Goal: Transaction & Acquisition: Purchase product/service

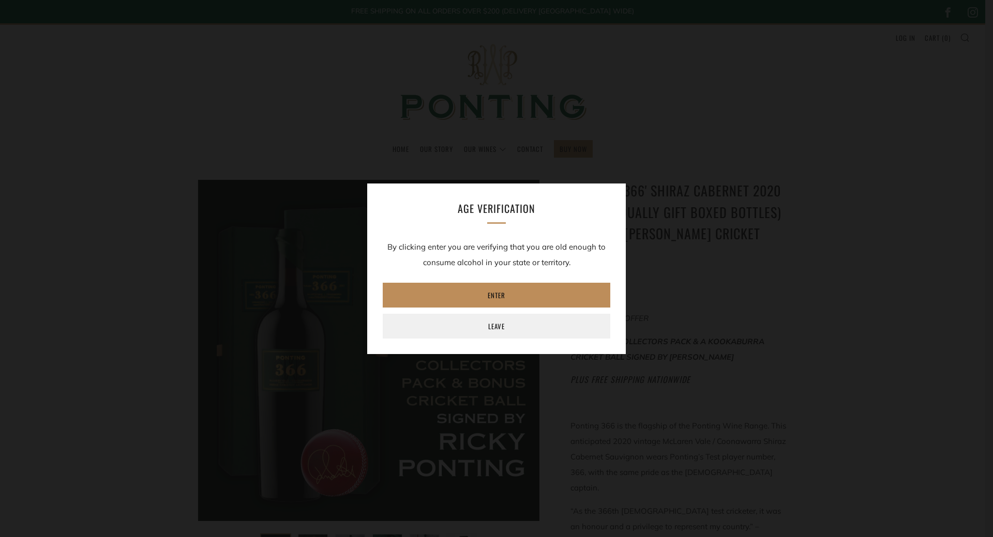
click at [522, 303] on link "Enter" at bounding box center [497, 295] width 228 height 25
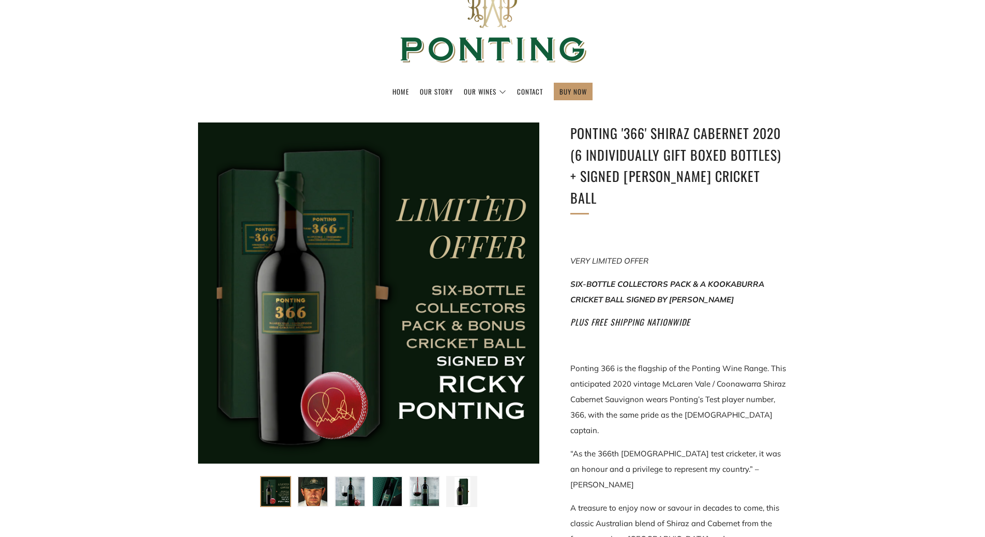
scroll to position [103, 0]
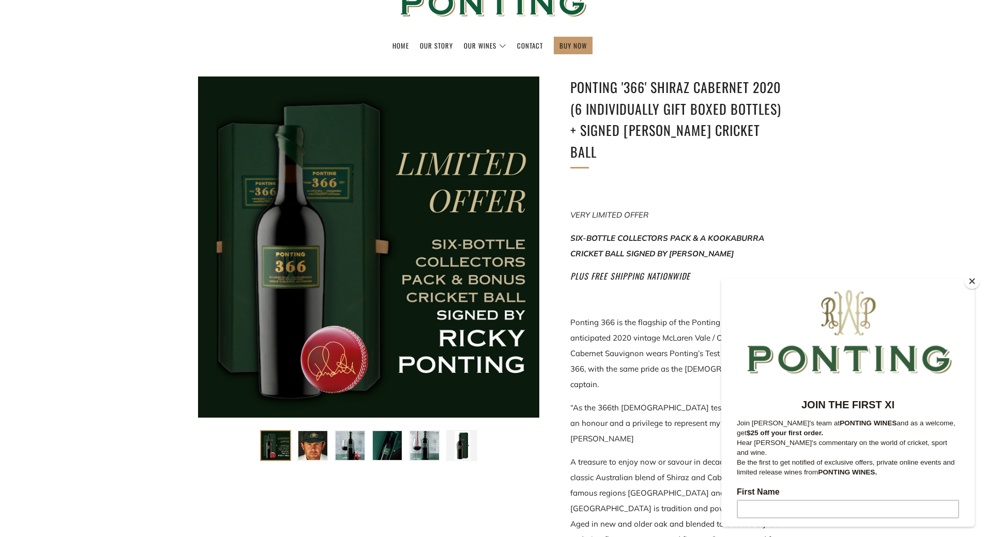
click at [971, 283] on button "Close" at bounding box center [973, 282] width 16 height 16
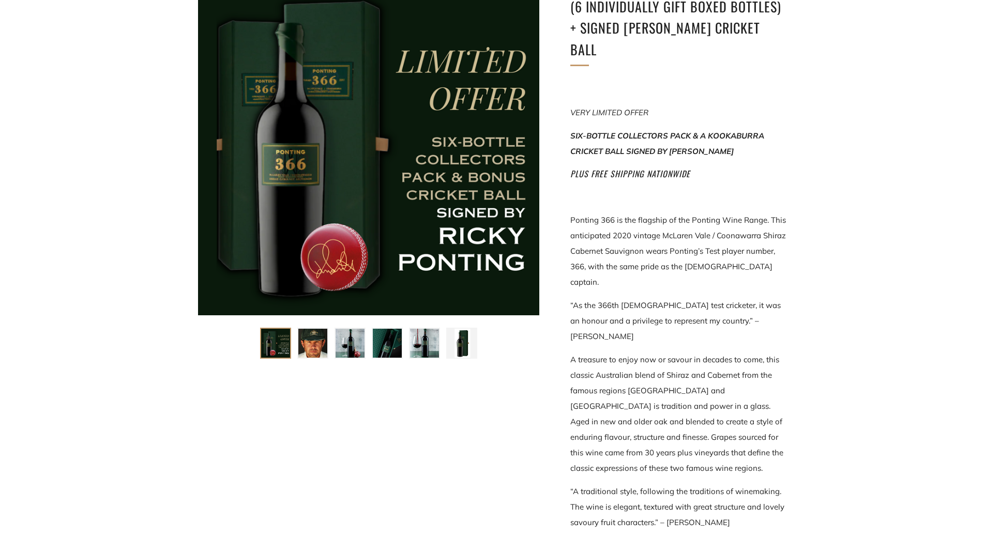
scroll to position [259, 0]
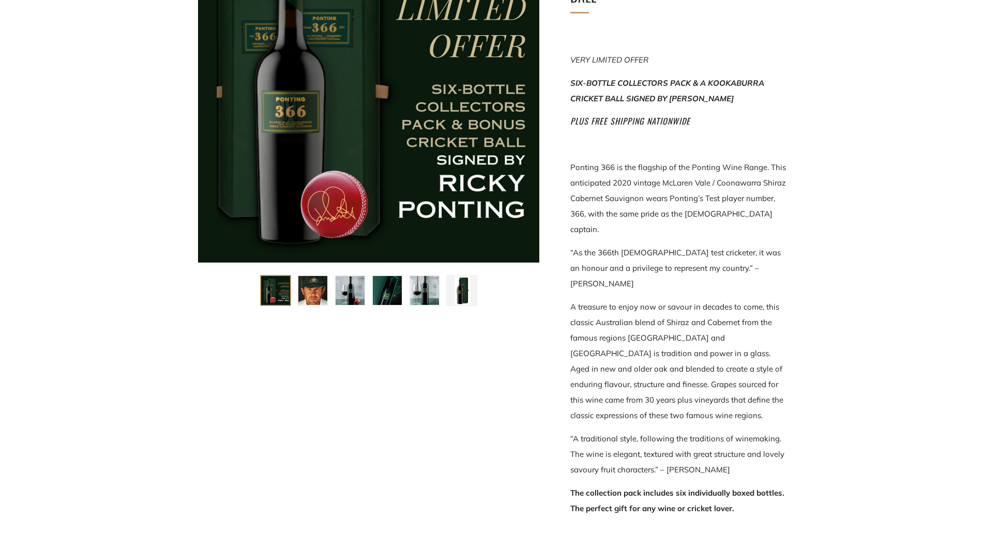
click at [315, 291] on img at bounding box center [312, 290] width 29 height 29
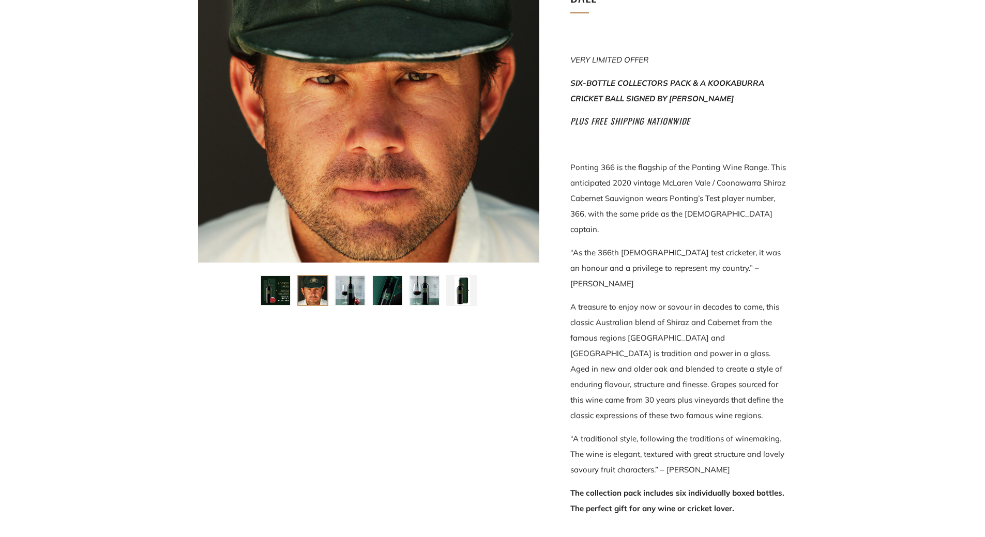
click at [348, 294] on img at bounding box center [350, 290] width 29 height 29
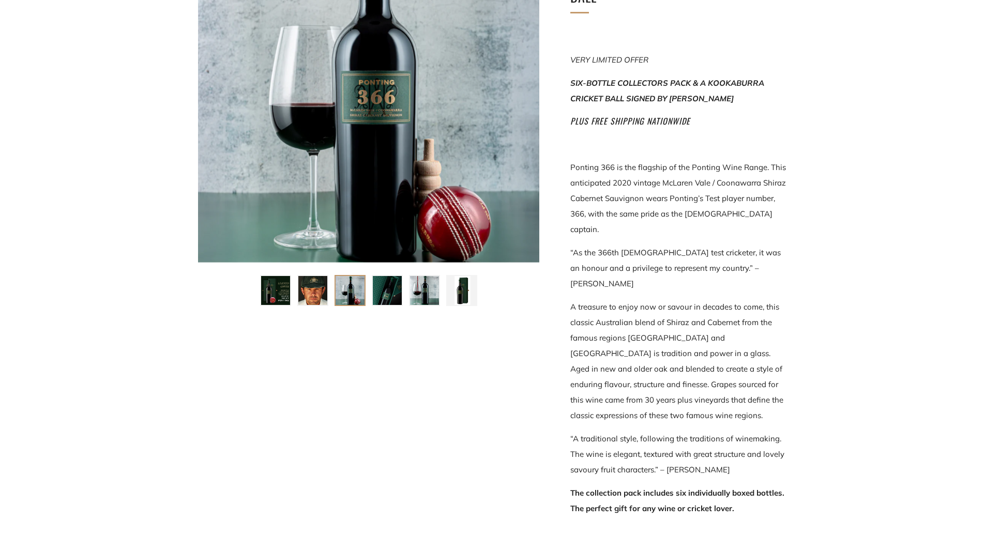
click at [385, 290] on img at bounding box center [387, 290] width 29 height 29
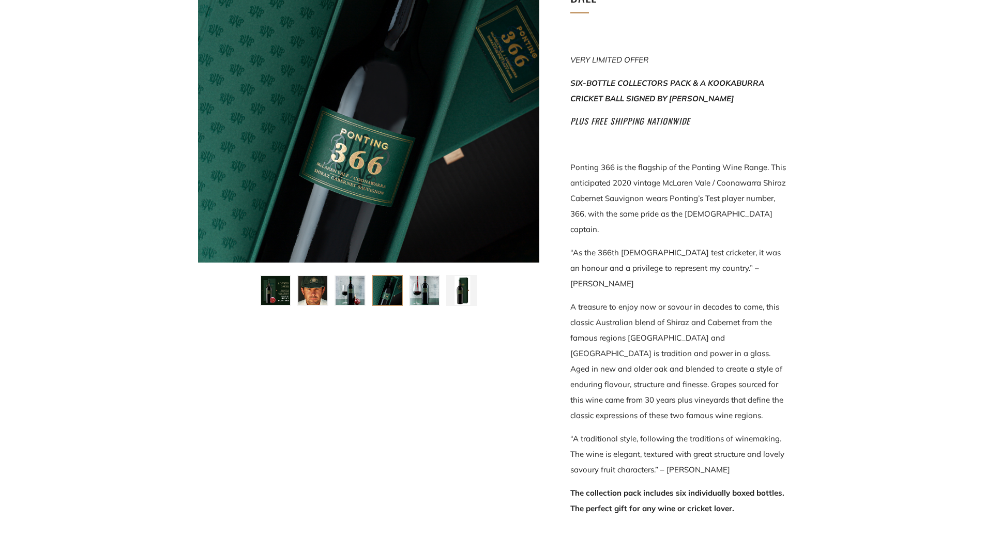
click at [419, 288] on img at bounding box center [424, 290] width 29 height 29
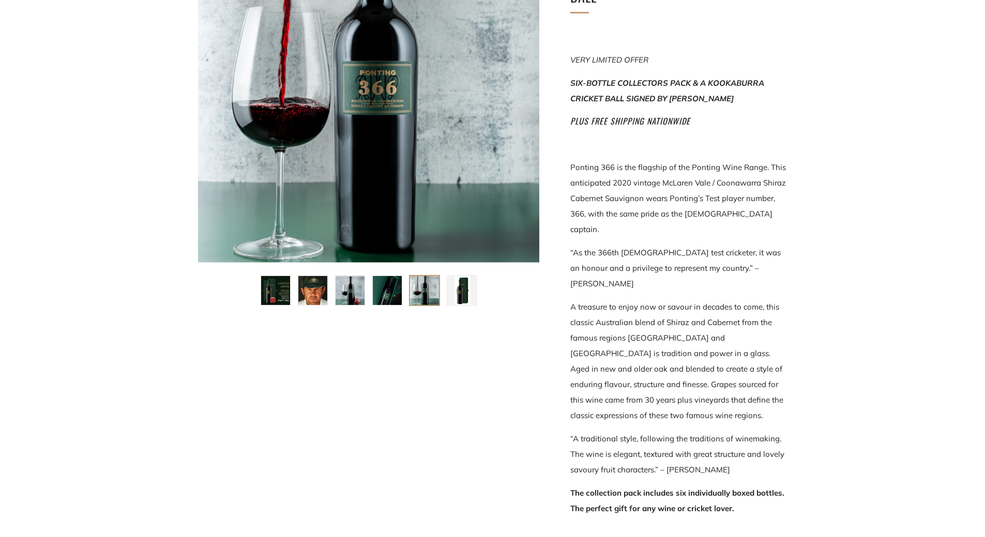
click at [464, 290] on img at bounding box center [461, 290] width 29 height 29
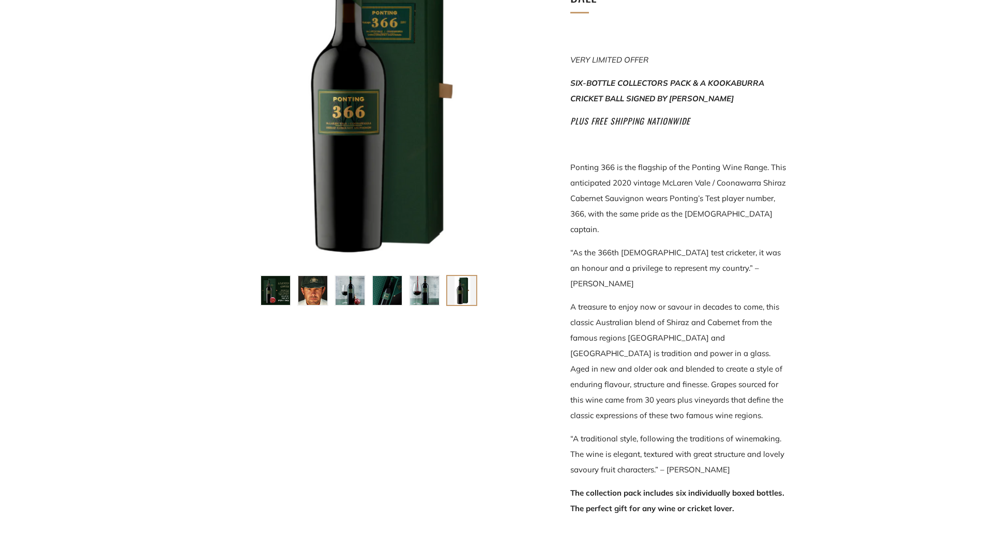
click at [431, 285] on img at bounding box center [424, 290] width 29 height 29
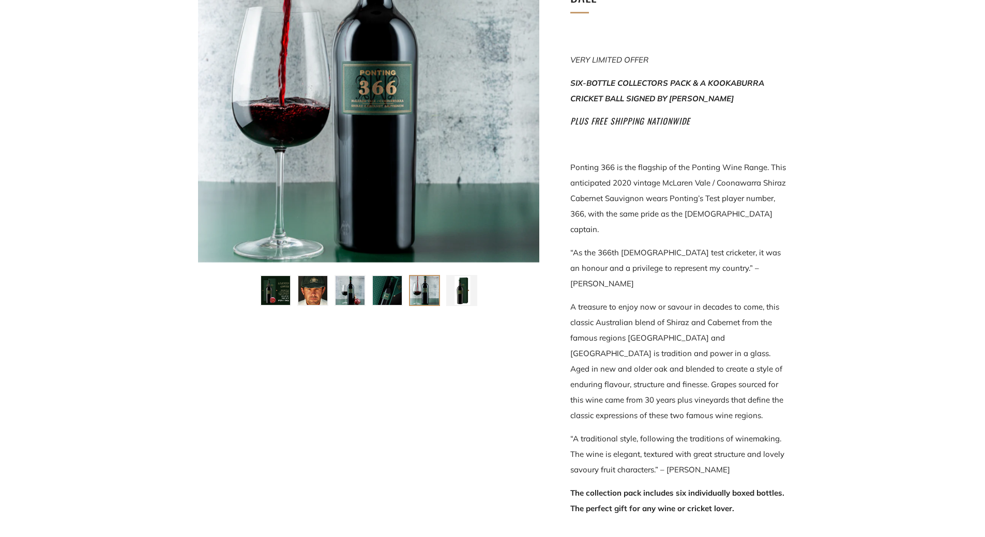
click at [392, 284] on img at bounding box center [387, 290] width 29 height 29
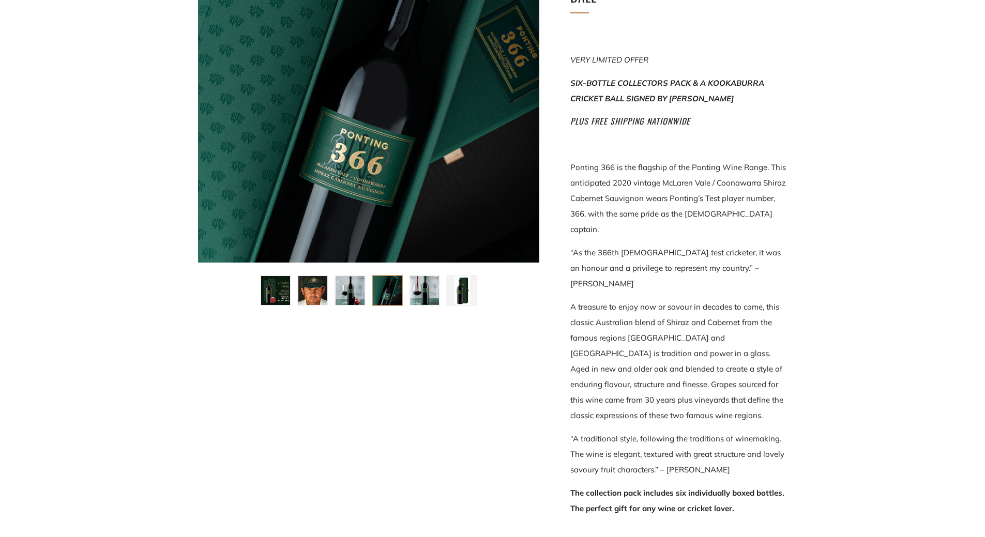
click at [355, 293] on img at bounding box center [350, 290] width 29 height 29
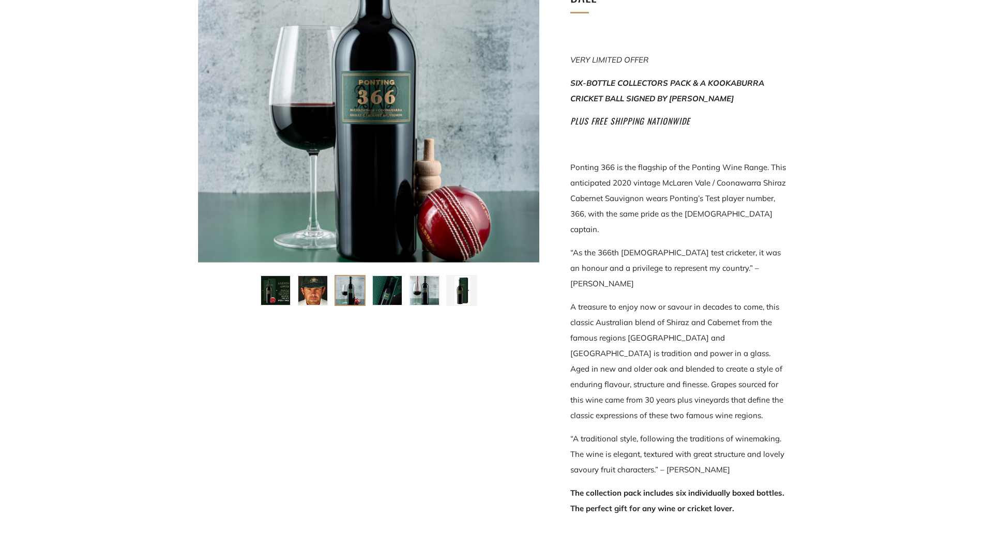
click at [305, 291] on img at bounding box center [312, 290] width 29 height 29
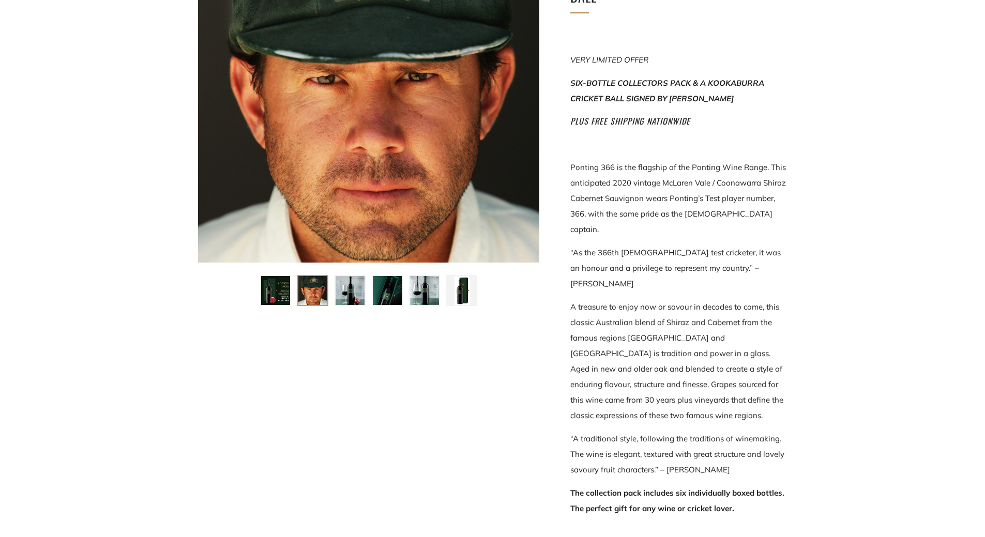
click at [276, 295] on img at bounding box center [275, 290] width 29 height 29
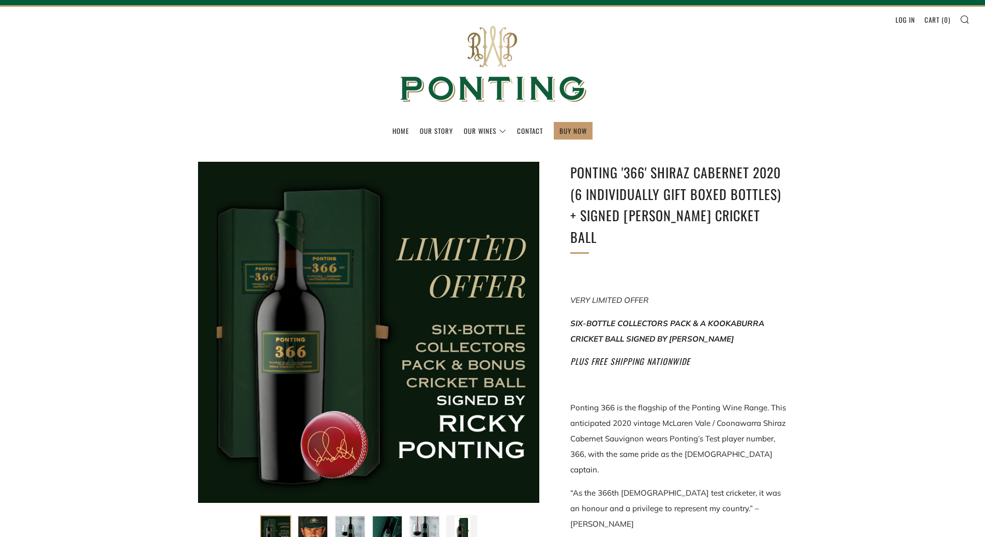
scroll to position [0, 0]
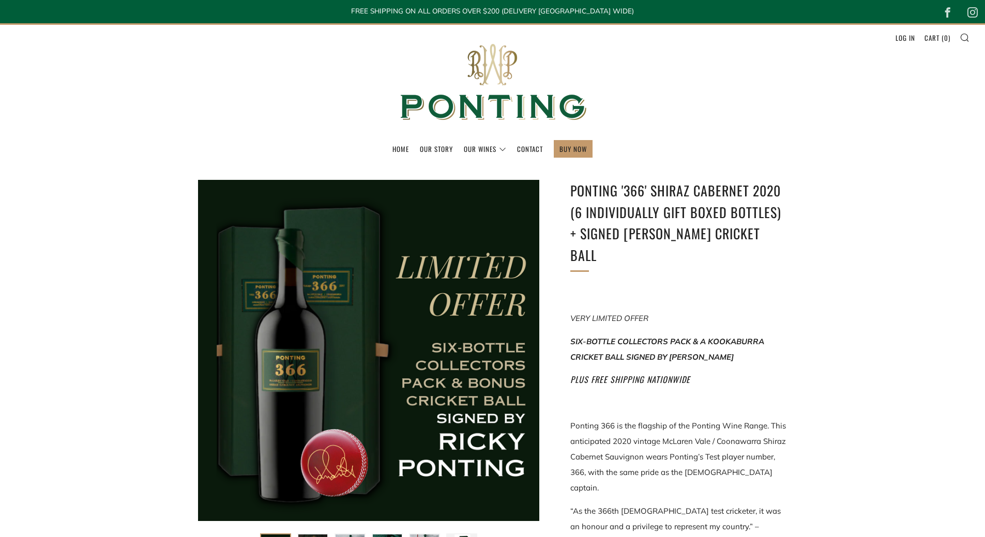
click at [184, 375] on div at bounding box center [353, 388] width 372 height 416
click at [364, 155] on ul "Home Our Story Our Wines The Collection News & Reviews" at bounding box center [493, 149] width 954 height 18
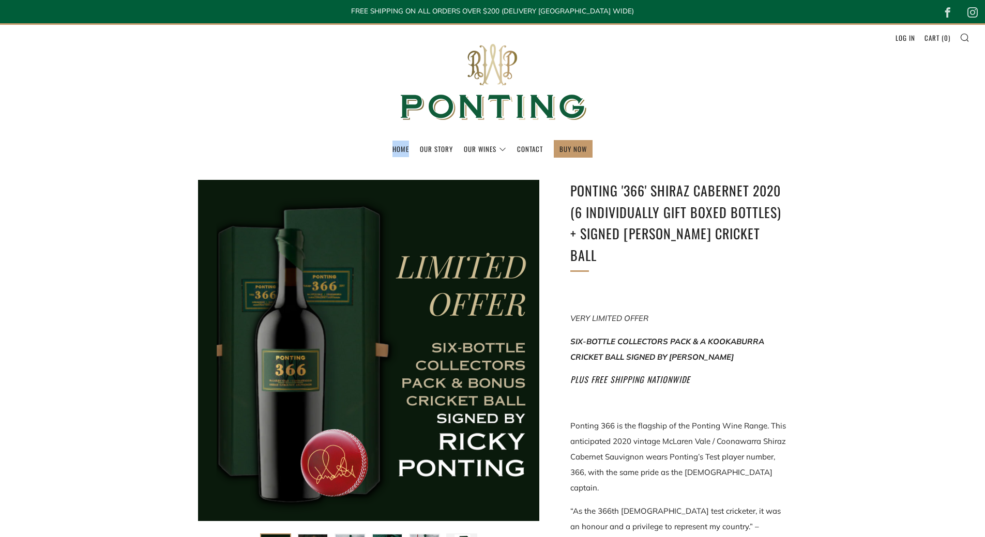
click at [364, 155] on ul "Home Our Story Our Wines The Collection News & Reviews" at bounding box center [493, 149] width 954 height 18
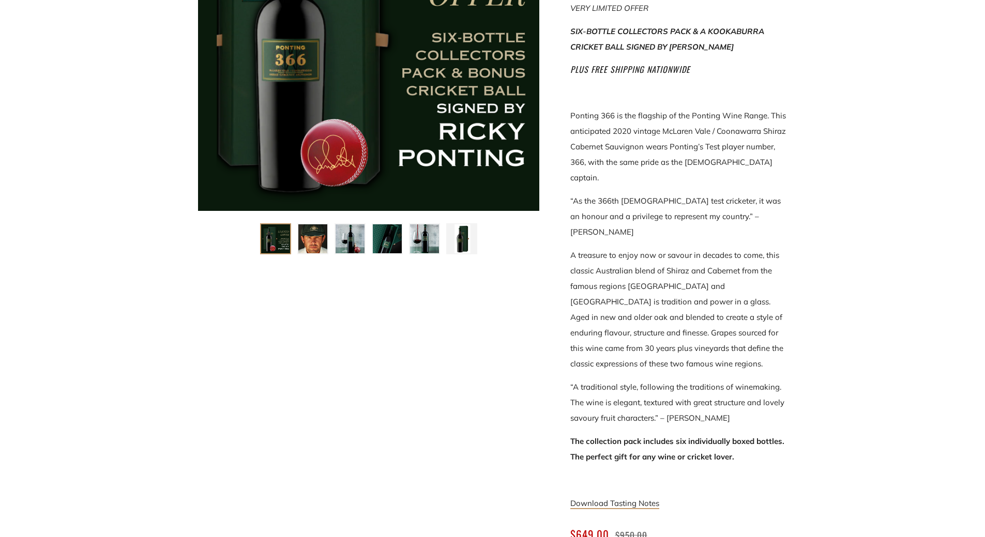
click at [379, 318] on div "Ponting '366' Shiraz Cabernet 2020 (6 individually gift boxed bottles) + SIGNED…" at bounding box center [477, 250] width 621 height 760
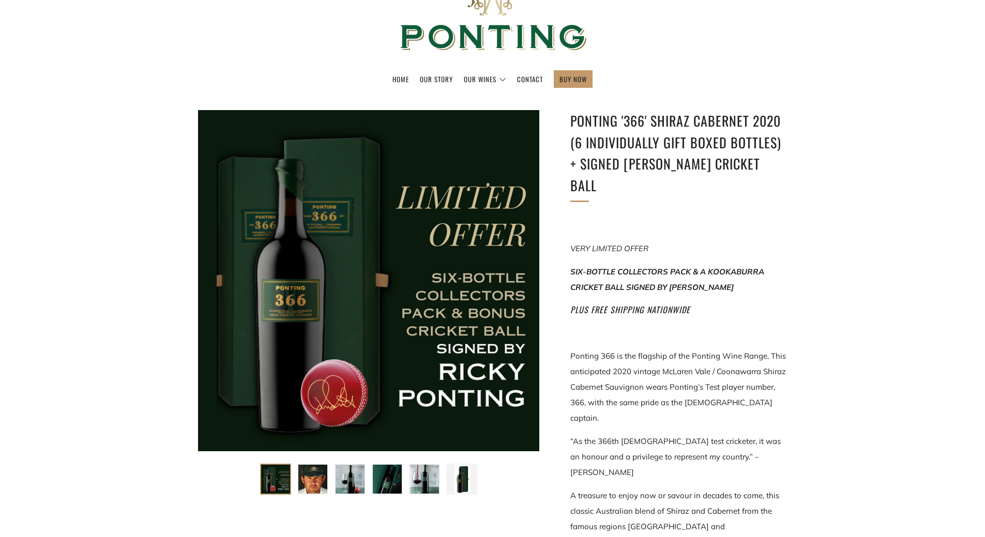
scroll to position [52, 0]
